Goal: Information Seeking & Learning: Check status

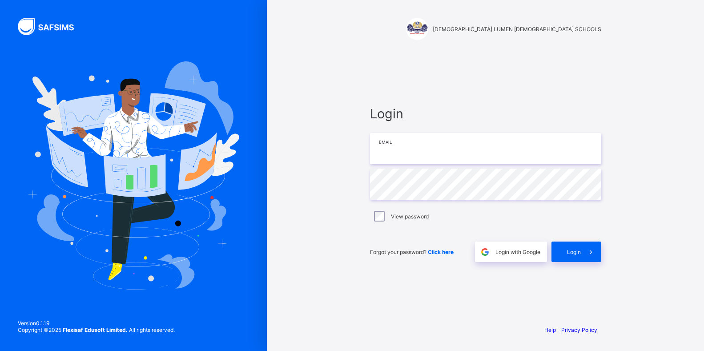
type input "**********"
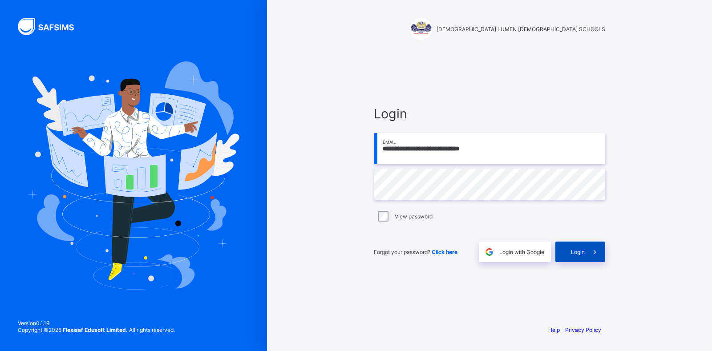
click at [578, 250] on span "Login" at bounding box center [578, 252] width 14 height 7
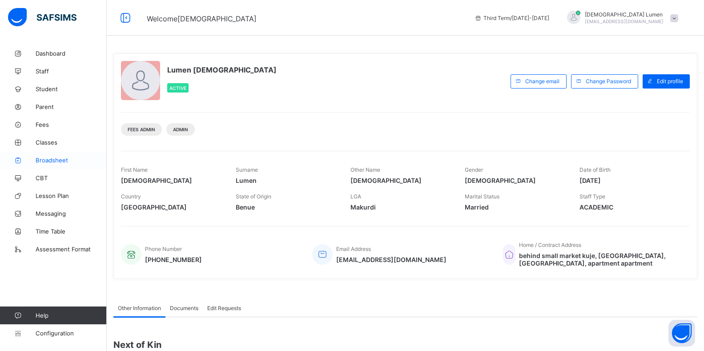
click at [51, 161] on span "Broadsheet" at bounding box center [71, 160] width 71 height 7
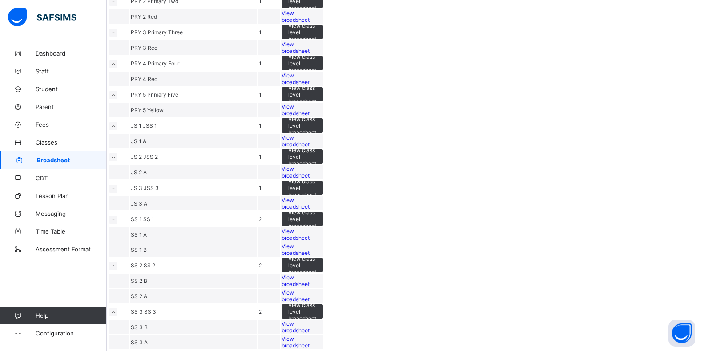
scroll to position [645, 0]
click at [310, 335] on span "View broadsheet" at bounding box center [295, 341] width 28 height 13
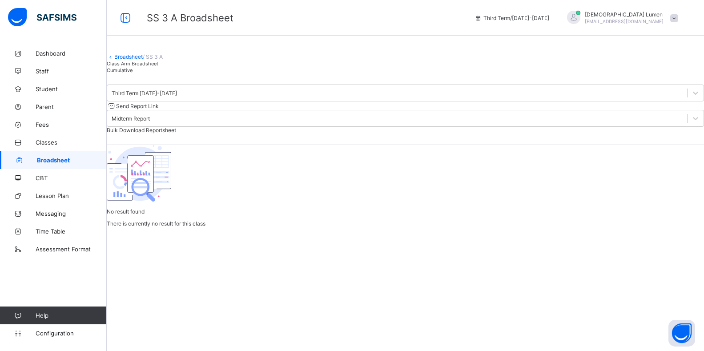
click at [133, 73] on span "Cumulative" at bounding box center [120, 70] width 26 height 6
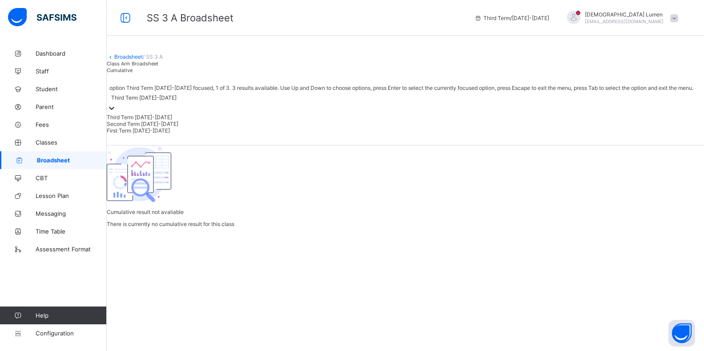
click at [116, 113] on icon at bounding box center [111, 108] width 9 height 9
click at [171, 134] on div "First Term 2024-2025" at bounding box center [405, 130] width 597 height 7
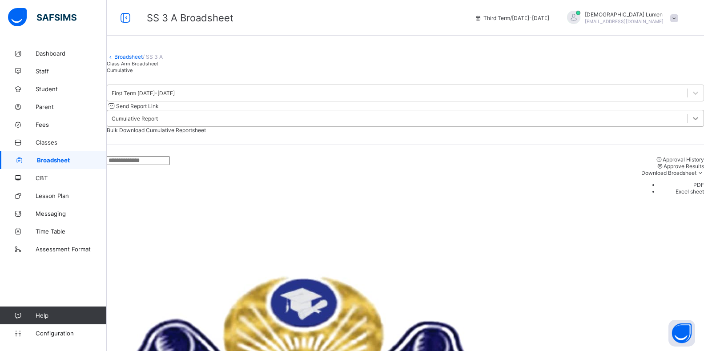
click at [691, 123] on icon at bounding box center [695, 118] width 9 height 9
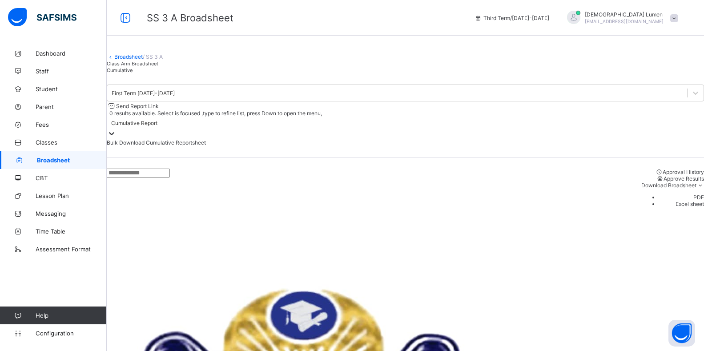
click at [116, 129] on icon at bounding box center [111, 133] width 9 height 9
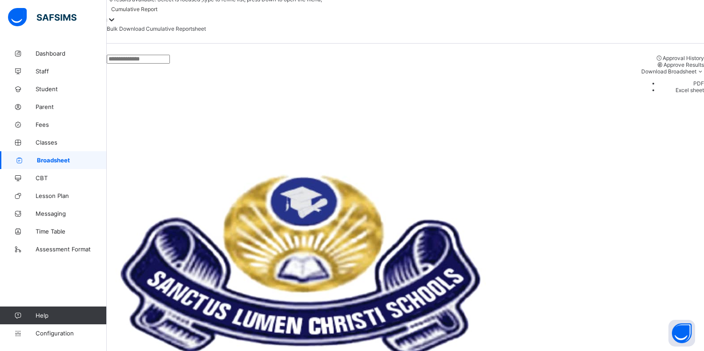
scroll to position [83, 0]
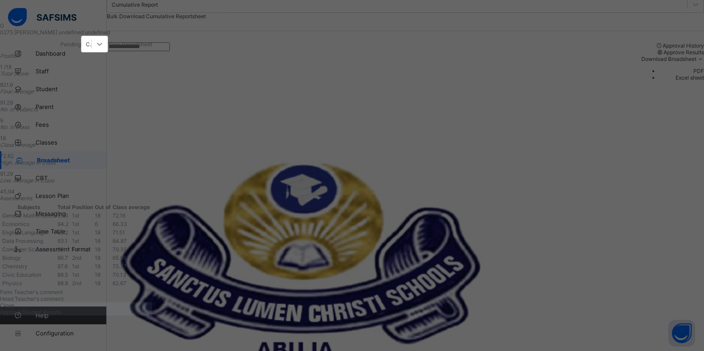
click at [104, 45] on icon at bounding box center [99, 44] width 9 height 9
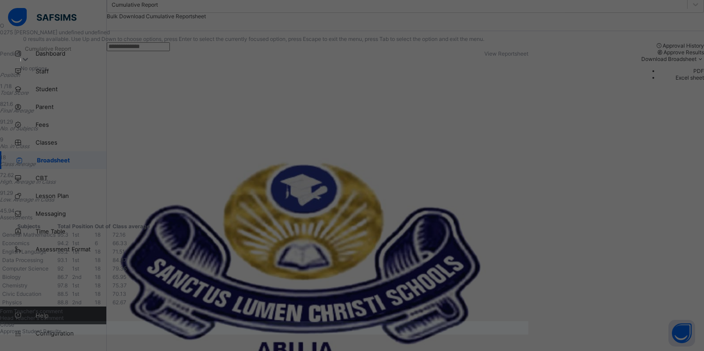
click at [30, 55] on icon at bounding box center [25, 59] width 9 height 9
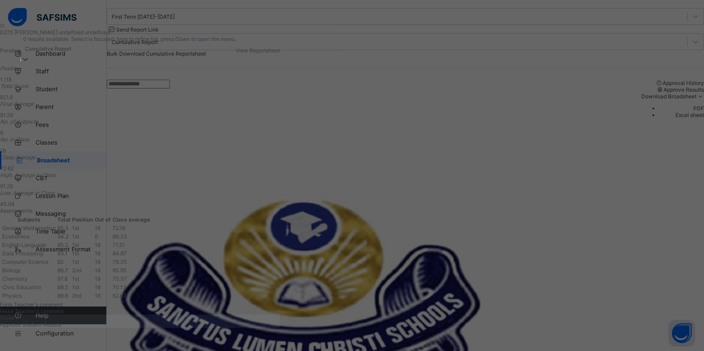
scroll to position [25, 0]
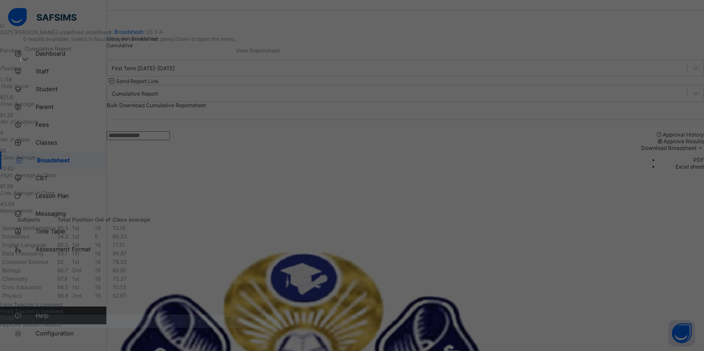
click at [280, 47] on span "View Reportsheet" at bounding box center [258, 50] width 44 height 7
